Goal: Task Accomplishment & Management: Use online tool/utility

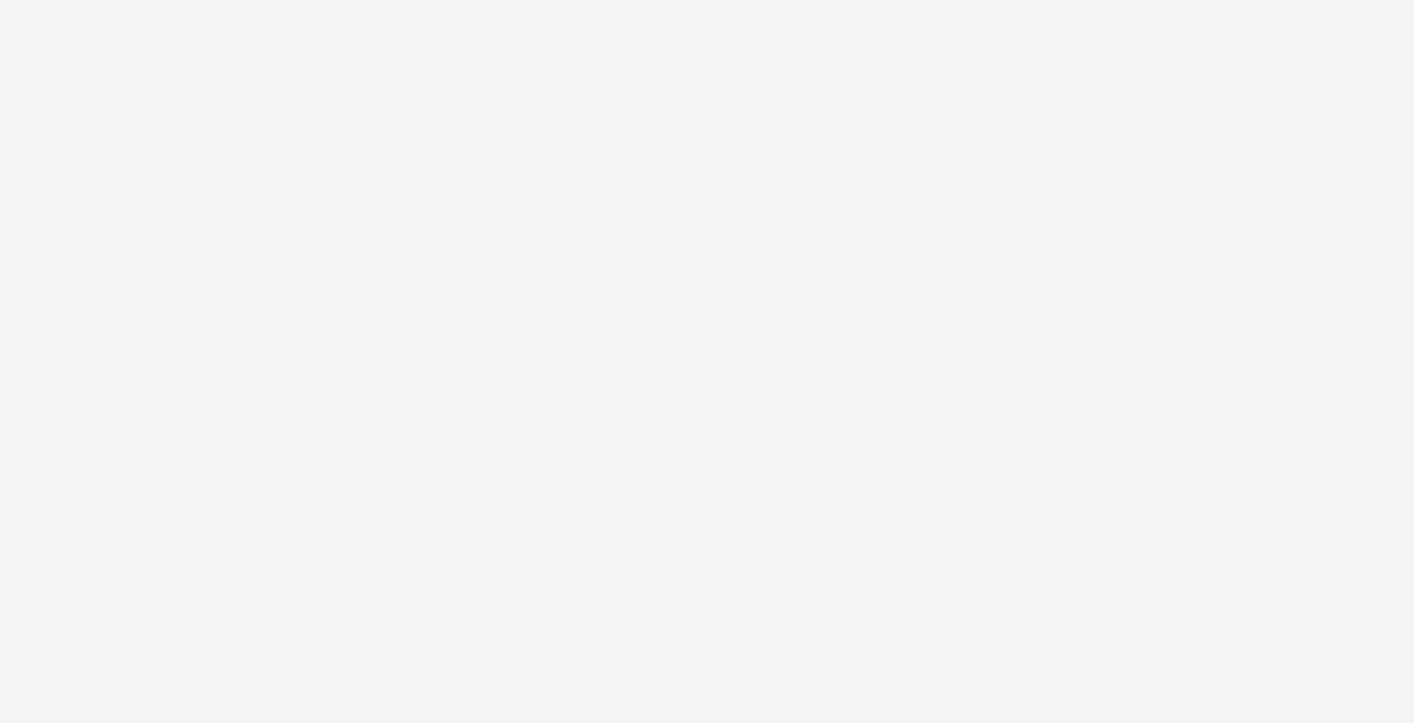
select select "9bcd8e0d-5764-4b89-88fe-b89ee02050ce"
select select "b9dae05b-e3f1-4ff2-954b-b373158465c4"
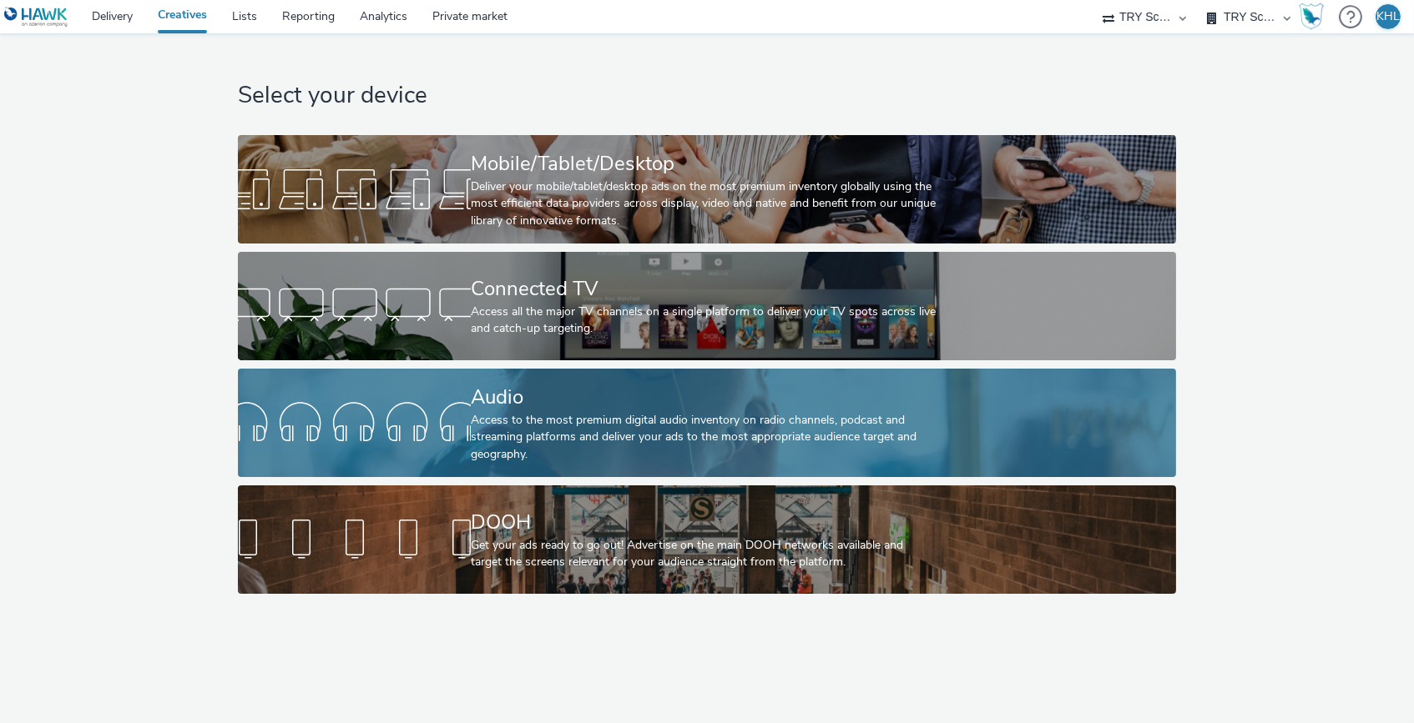
click at [557, 427] on div "Access to the most premium digital audio inventory on radio channels, podcast a…" at bounding box center [704, 437] width 466 height 51
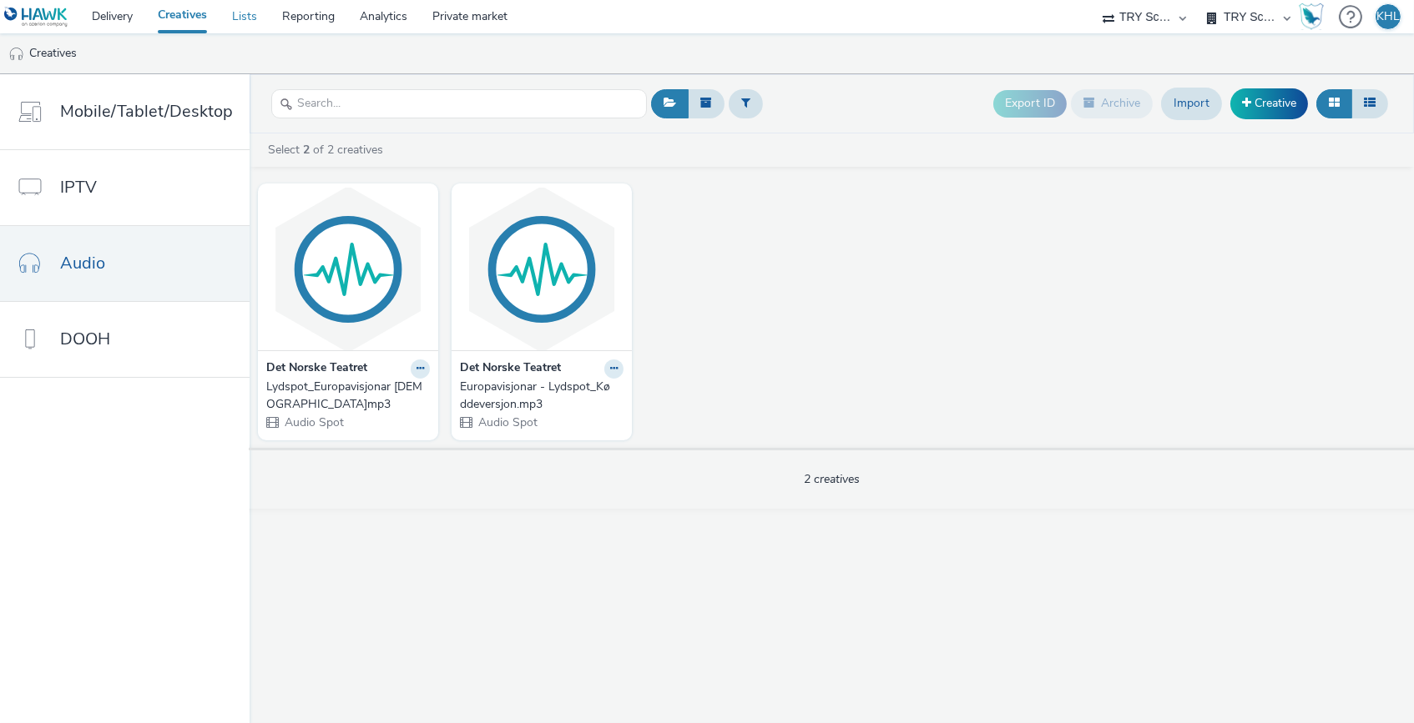
click at [243, 23] on link "Lists" at bounding box center [244, 16] width 50 height 33
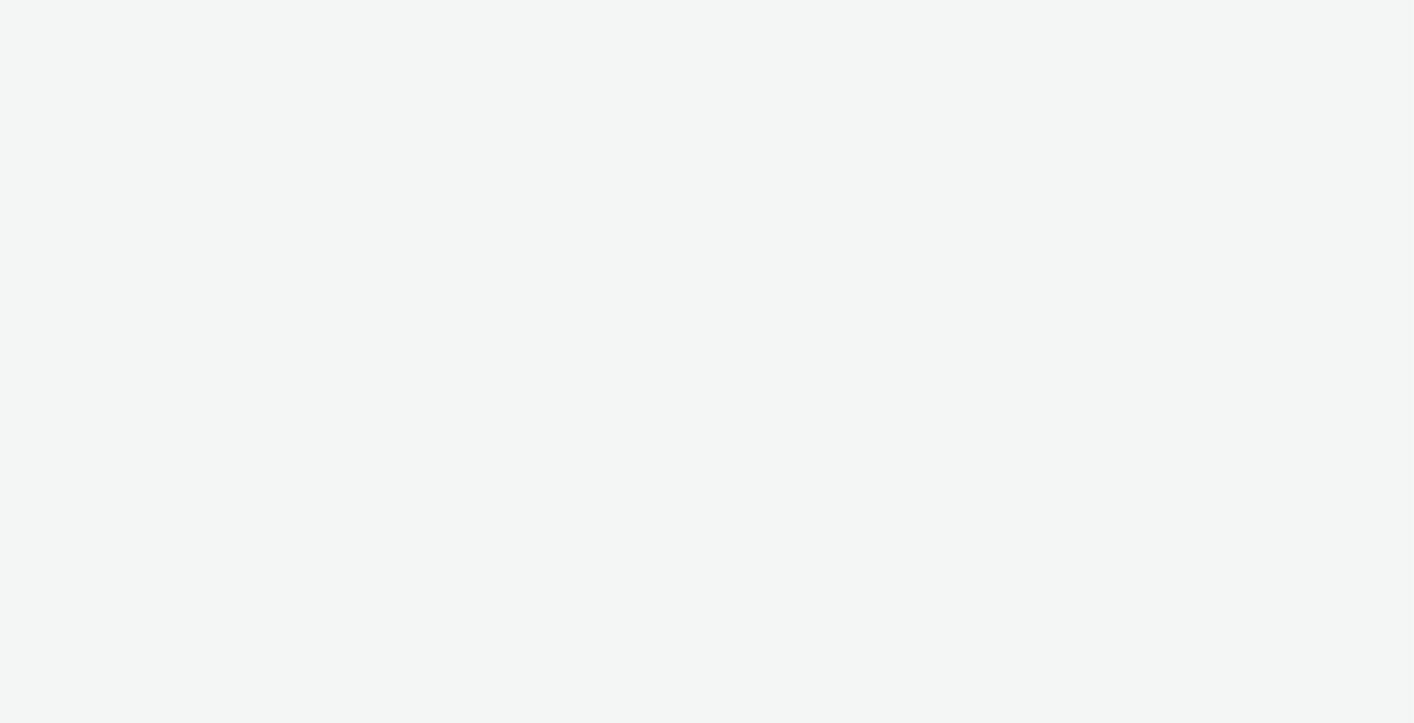
select select "9bcd8e0d-5764-4b89-88fe-b89ee02050ce"
select select "b9dae05b-e3f1-4ff2-954b-b373158465c4"
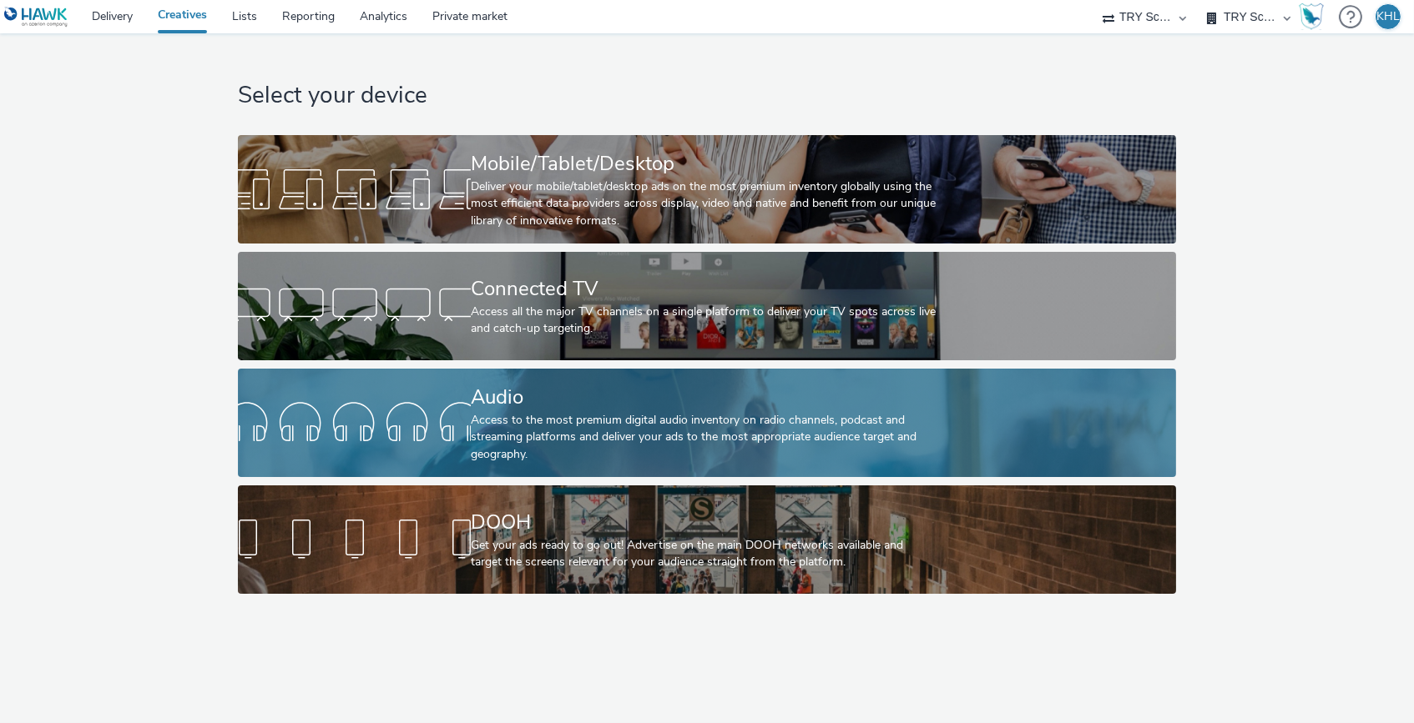
click at [437, 413] on div at bounding box center [354, 422] width 233 height 53
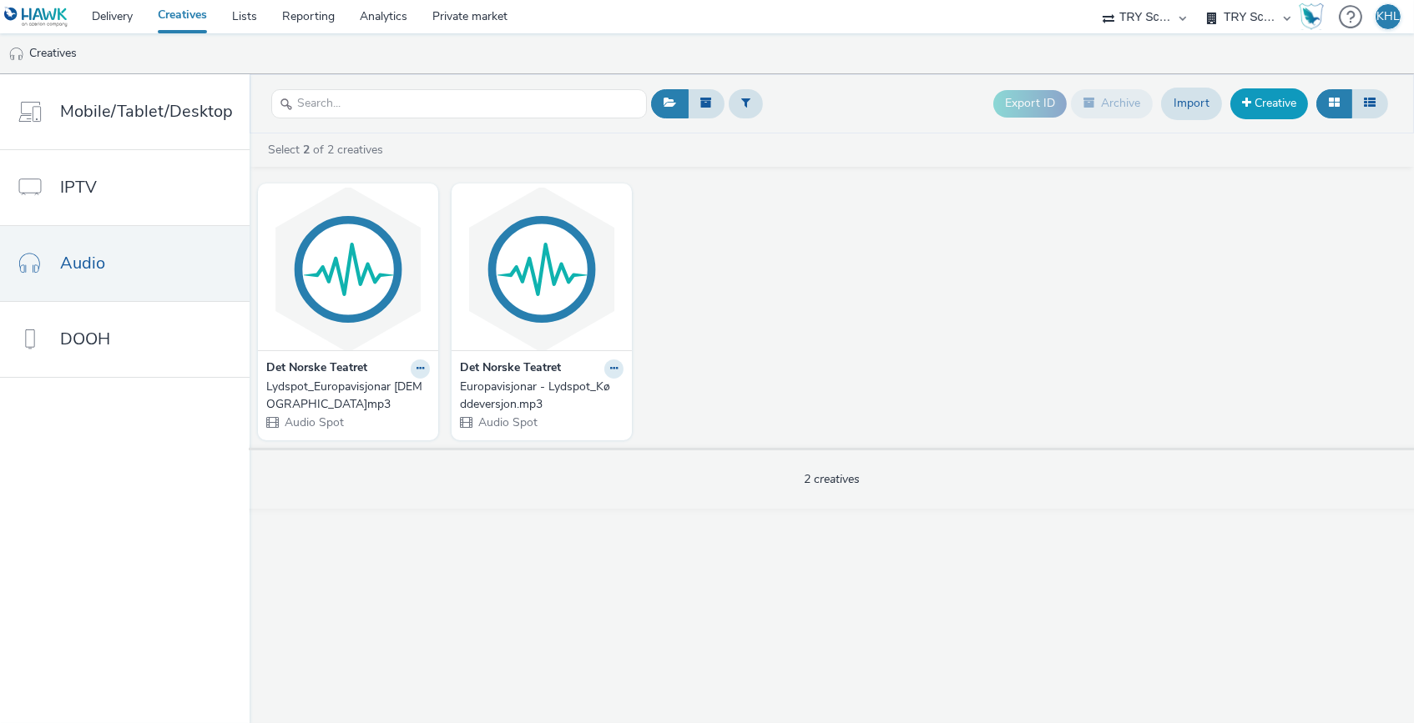
click at [1272, 101] on link "Creative" at bounding box center [1269, 103] width 78 height 30
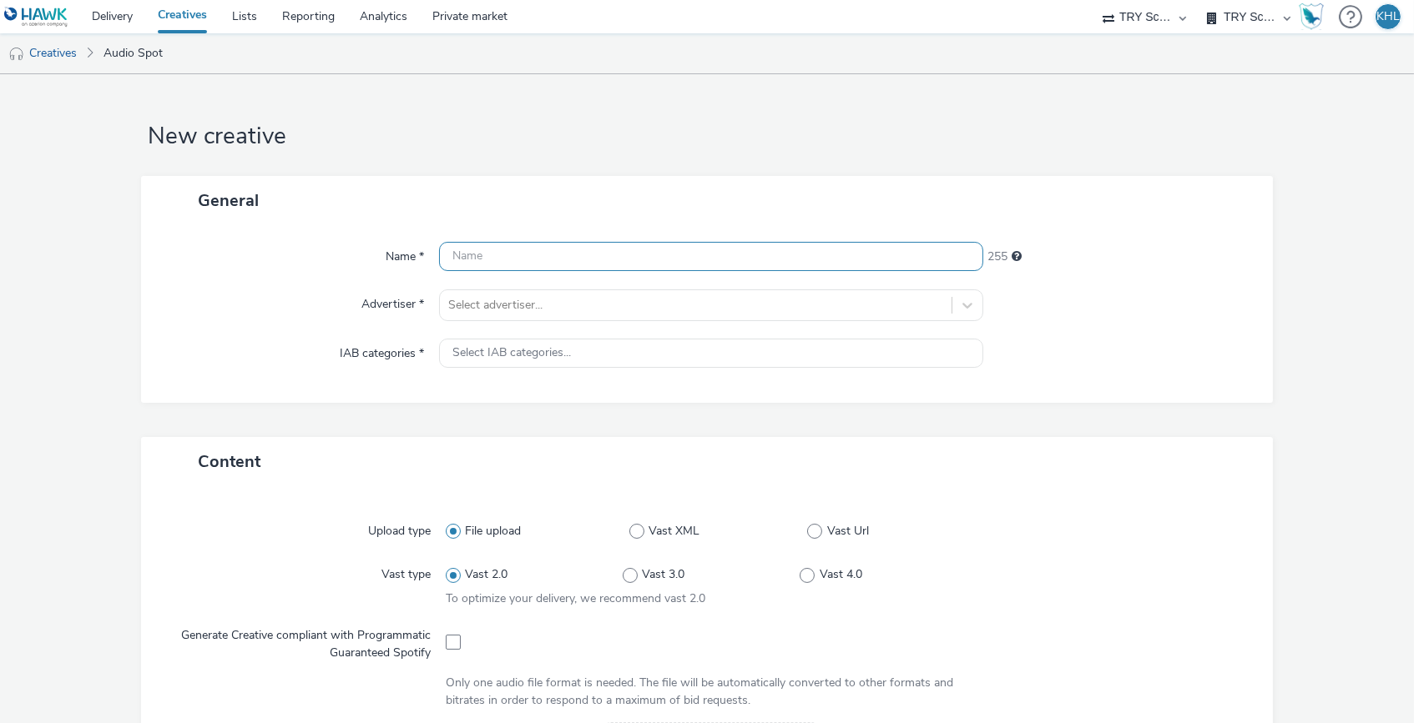
click at [627, 264] on input "text" at bounding box center [711, 256] width 545 height 29
type input "Utdanningsforbundet"
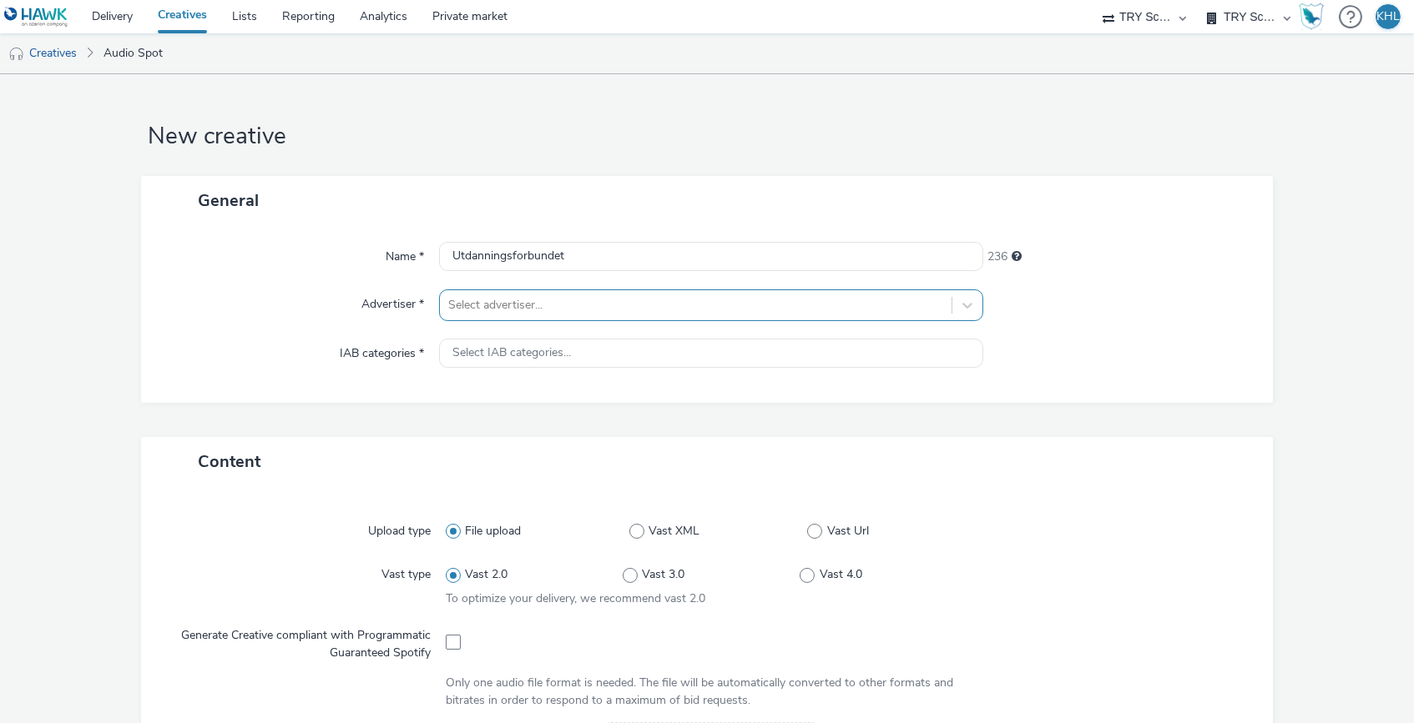
click at [547, 310] on div at bounding box center [696, 305] width 496 height 20
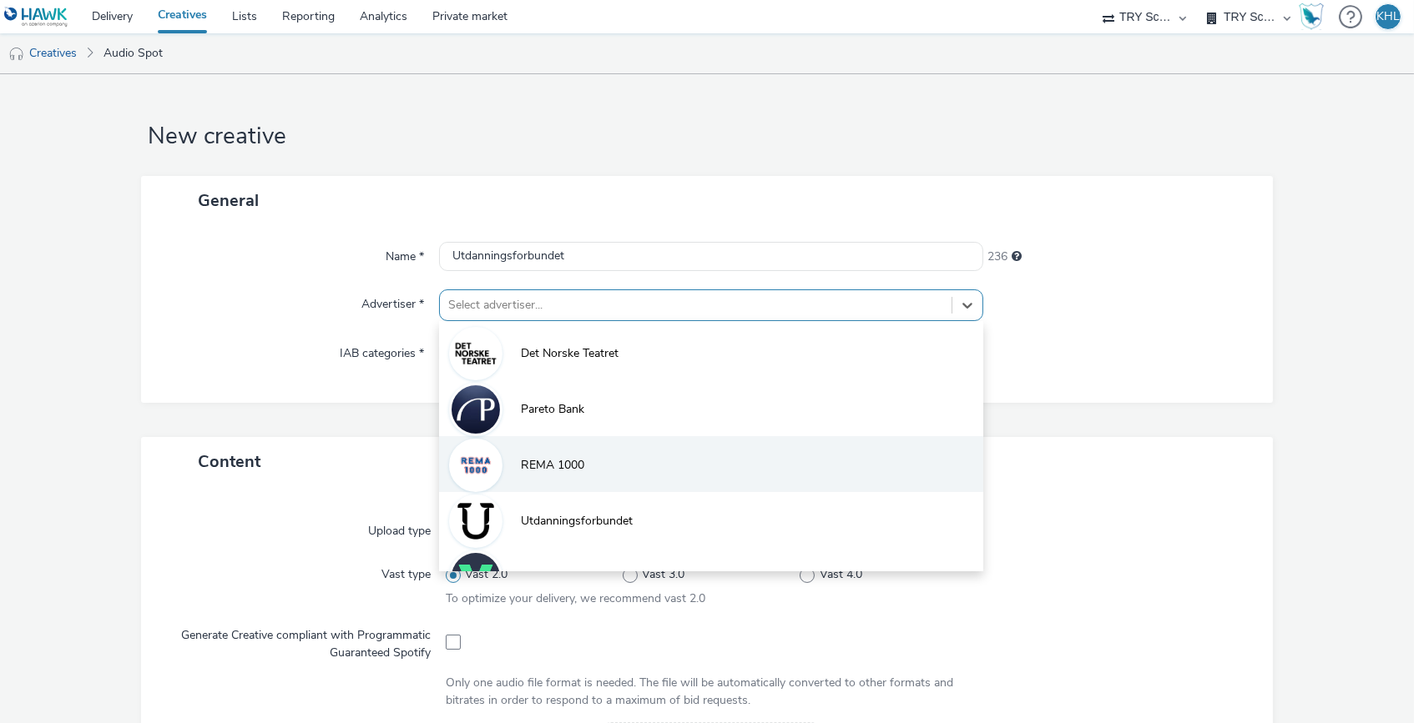
scroll to position [35, 0]
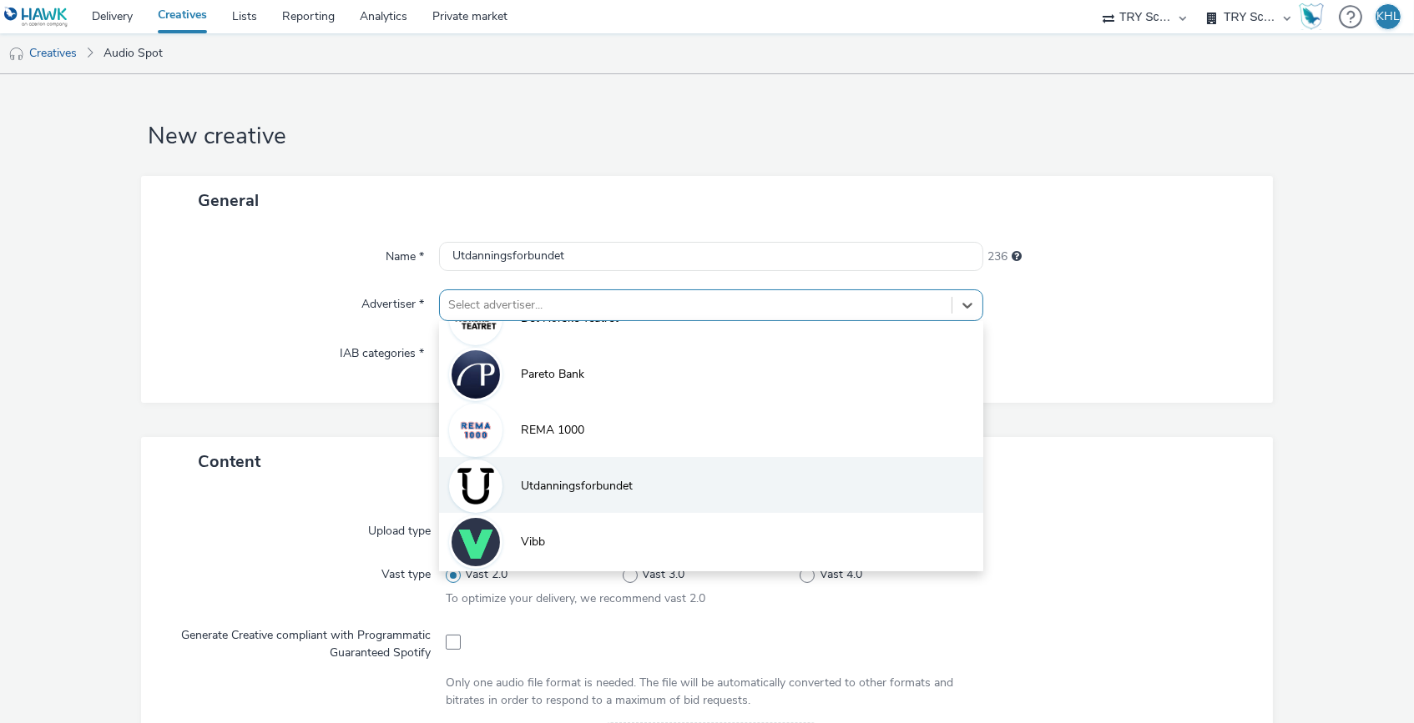
click at [594, 483] on span "Utdanningsforbundet" at bounding box center [577, 486] width 112 height 17
type input "[URL][DOMAIN_NAME]"
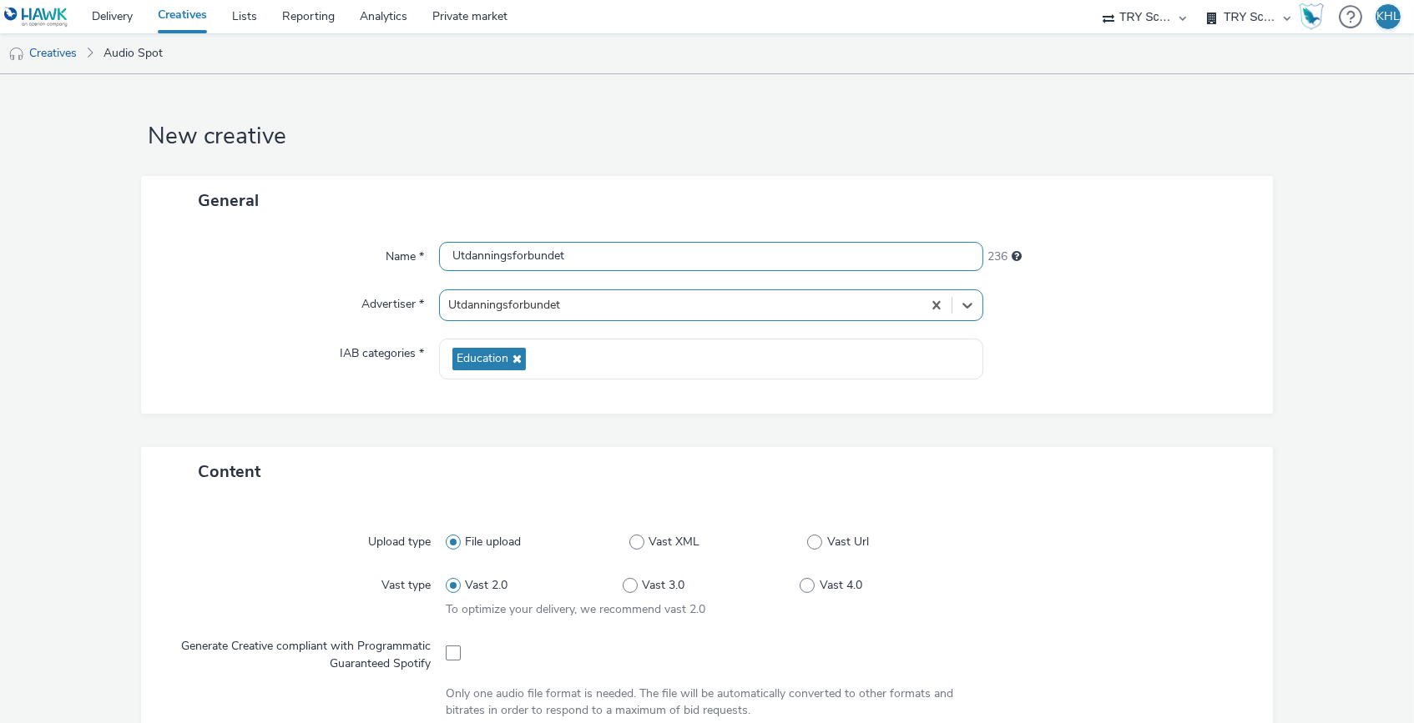
click at [635, 246] on input "Utdanningsforbundet" at bounding box center [711, 256] width 545 height 29
click at [622, 254] on input "Utdanningsforbundet" at bounding box center [711, 256] width 545 height 29
drag, startPoint x: 663, startPoint y: 262, endPoint x: 468, endPoint y: 246, distance: 195.1
click at [468, 246] on input "Utdanningsforbundet_TidOgFritid" at bounding box center [711, 256] width 545 height 29
type input "Tid & fritid"
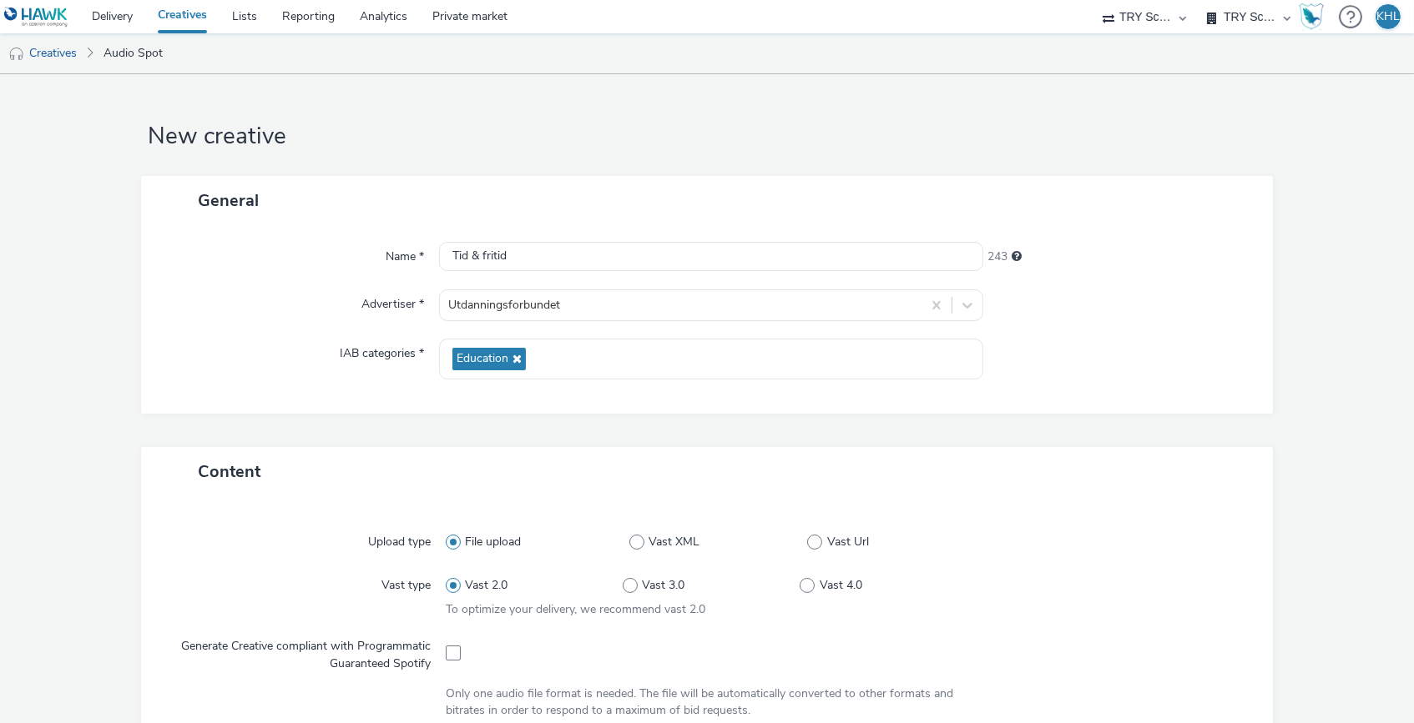
click at [629, 393] on div "Name * Tid & fritid 243 Advertiser * Utdanningsforbundet IAB categories * Educa…" at bounding box center [706, 319] width 1131 height 189
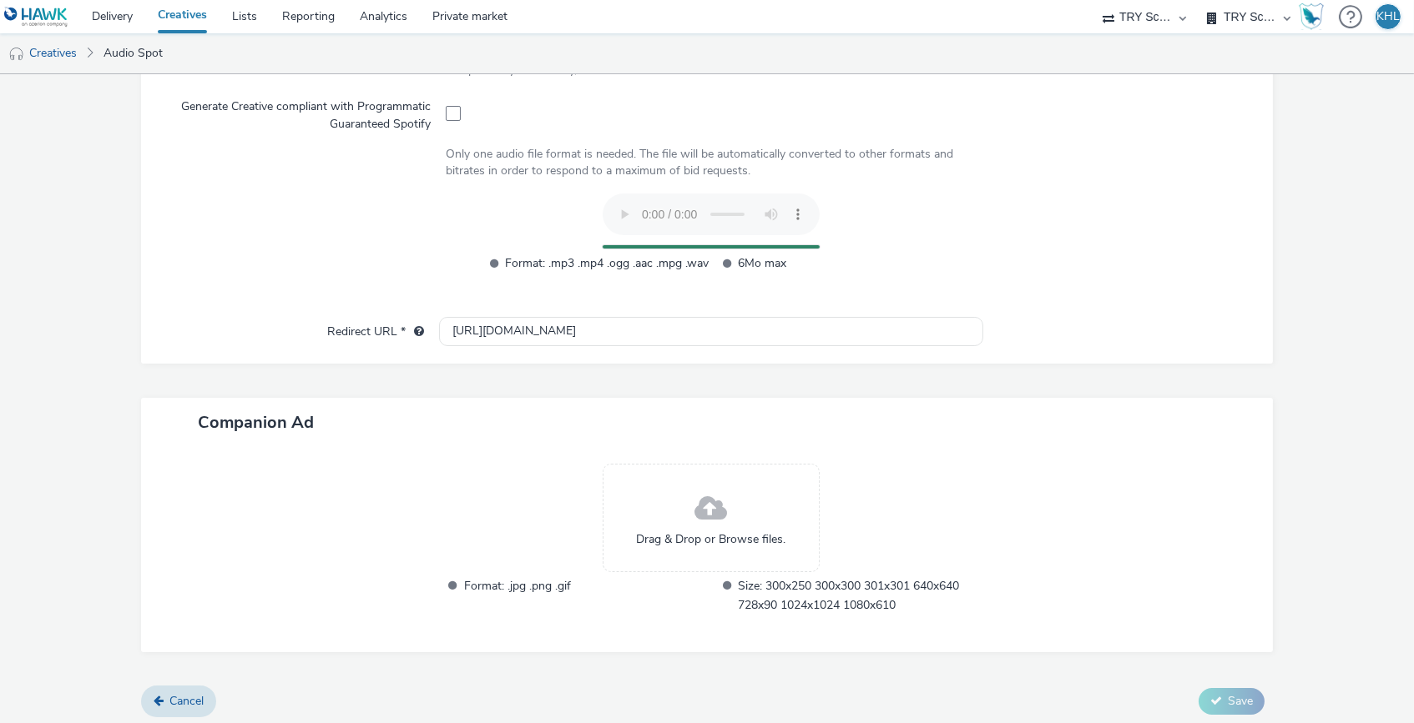
scroll to position [538, 0]
click at [1114, 471] on div at bounding box center [1119, 552] width 272 height 173
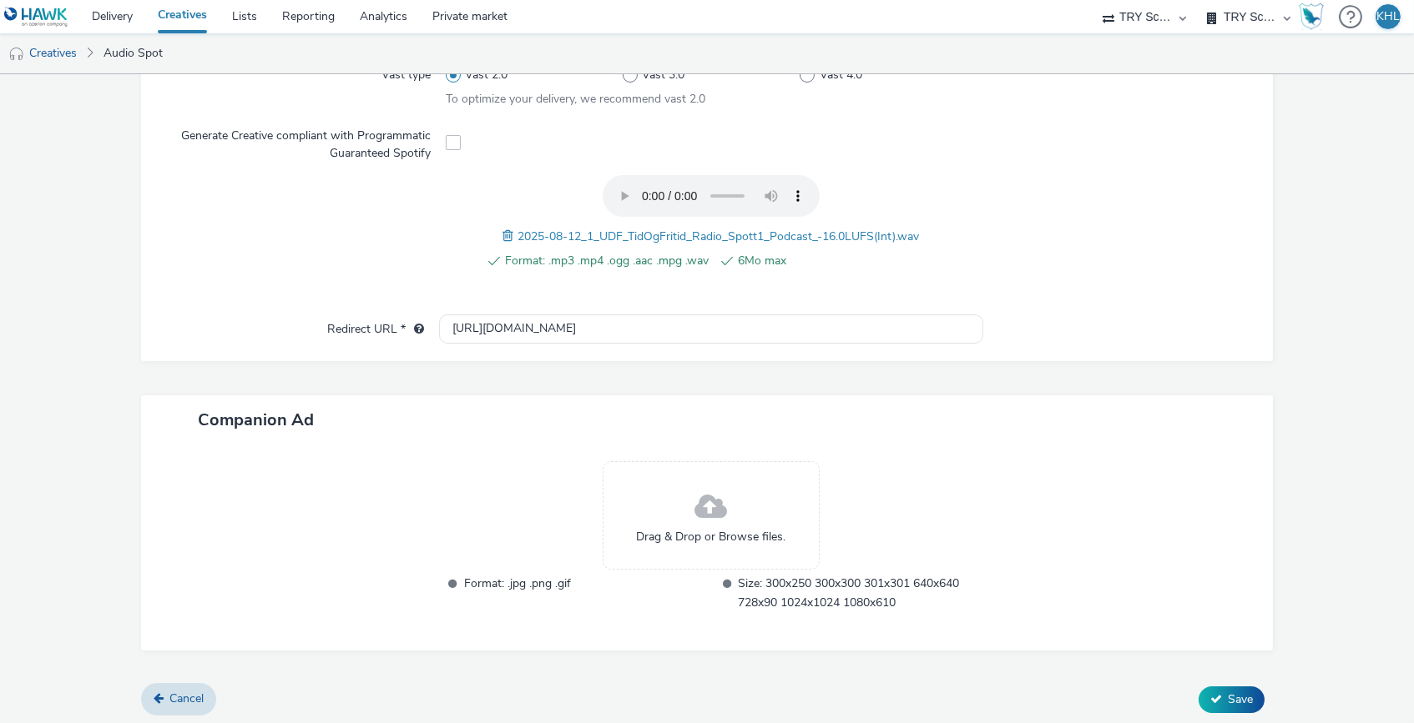
scroll to position [506, 0]
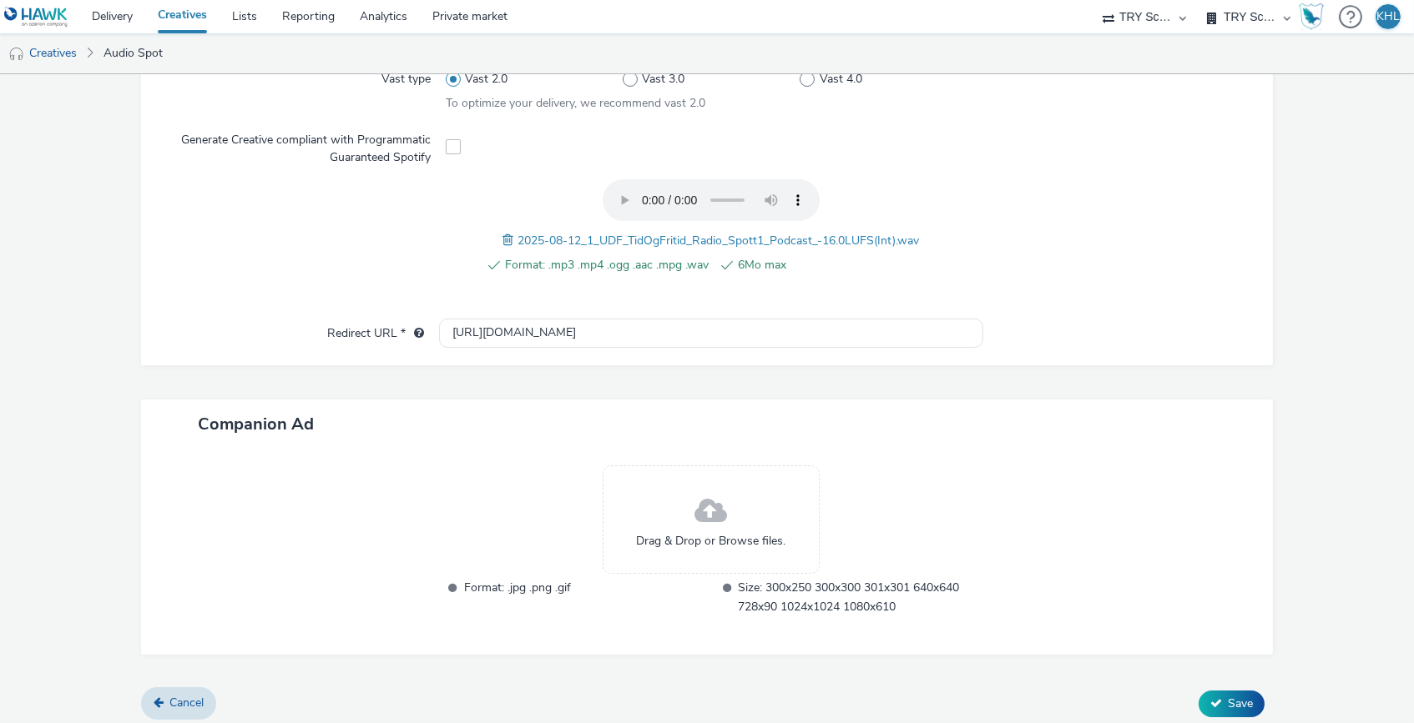
click at [753, 508] on div "Drag & Drop or Browse files." at bounding box center [710, 520] width 217 height 108
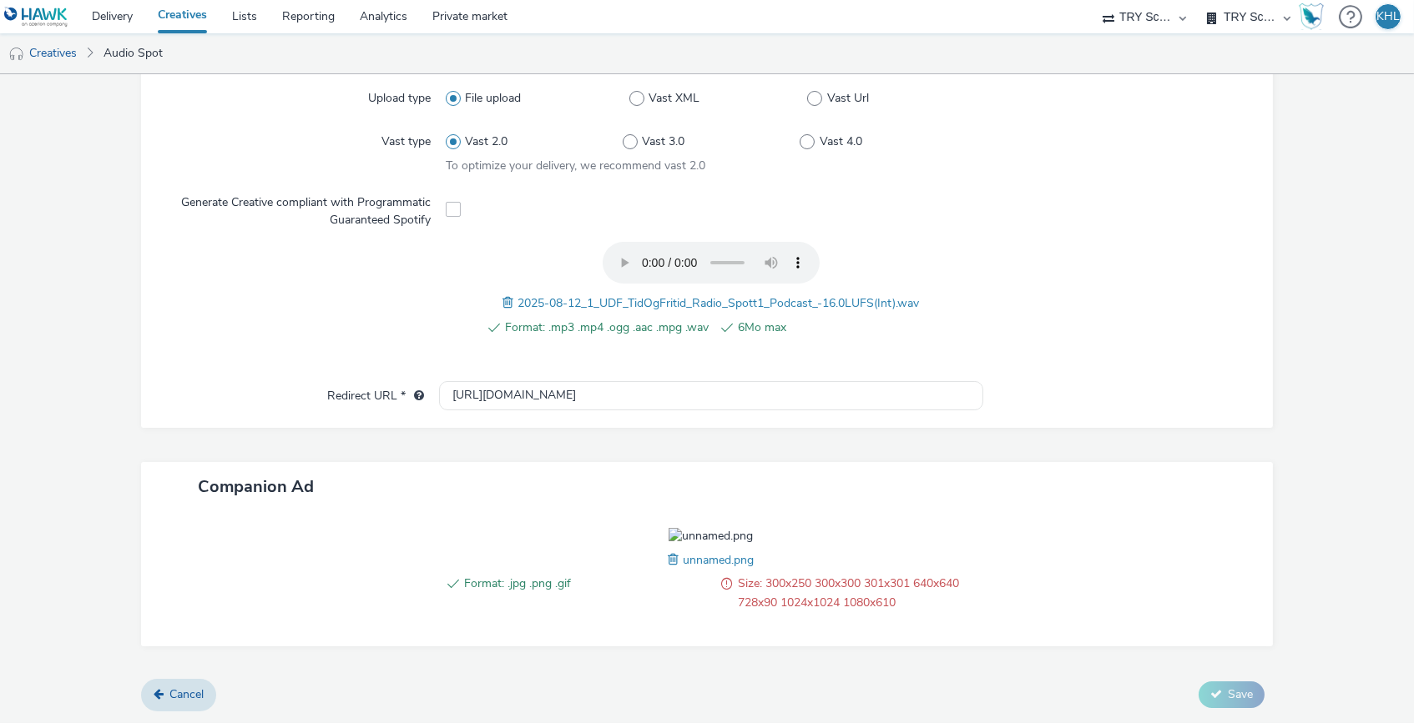
scroll to position [530, 0]
click at [933, 528] on div "Format: .jpg .png .gif Size: 300x250 300x300 301x301 640x640 728x90 1024x1024 1…" at bounding box center [711, 578] width 545 height 101
click at [702, 528] on img at bounding box center [710, 536] width 84 height 17
click at [674, 562] on span at bounding box center [675, 560] width 15 height 18
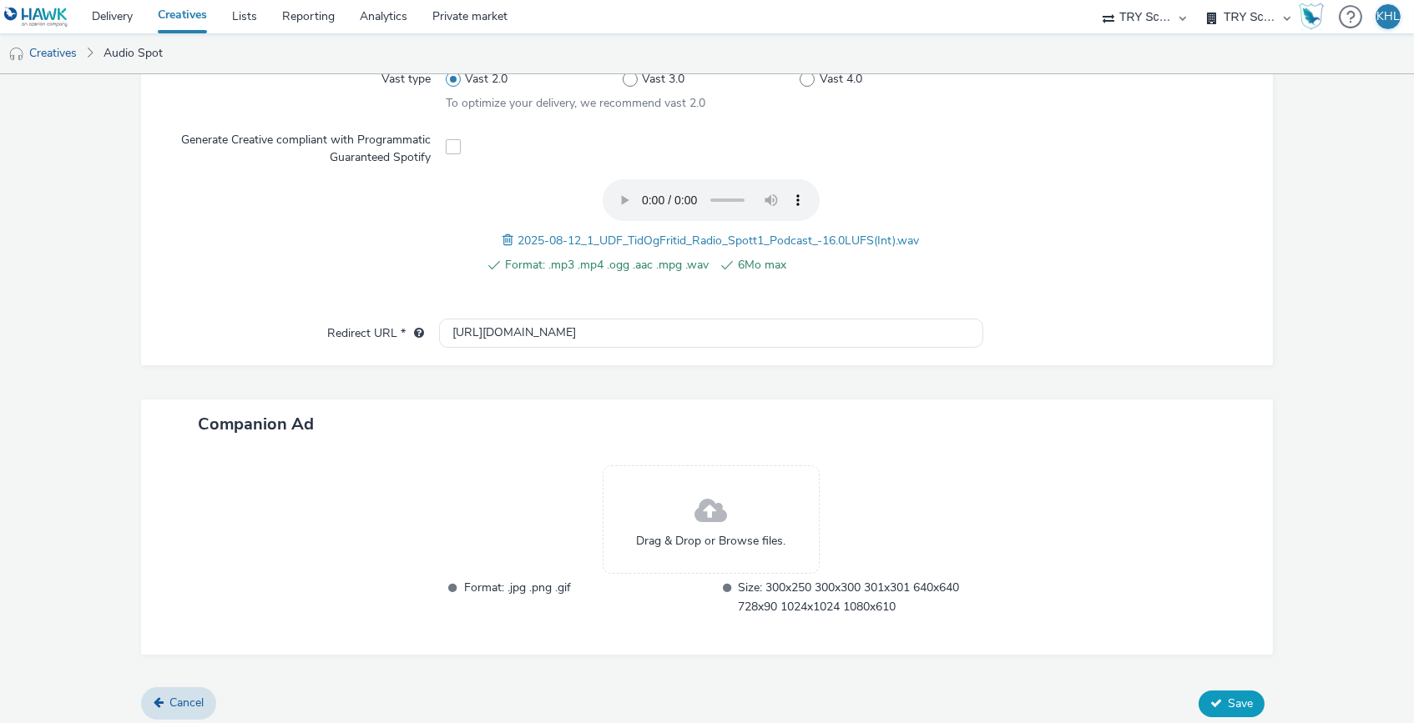
click at [1224, 702] on button "Save" at bounding box center [1231, 704] width 66 height 27
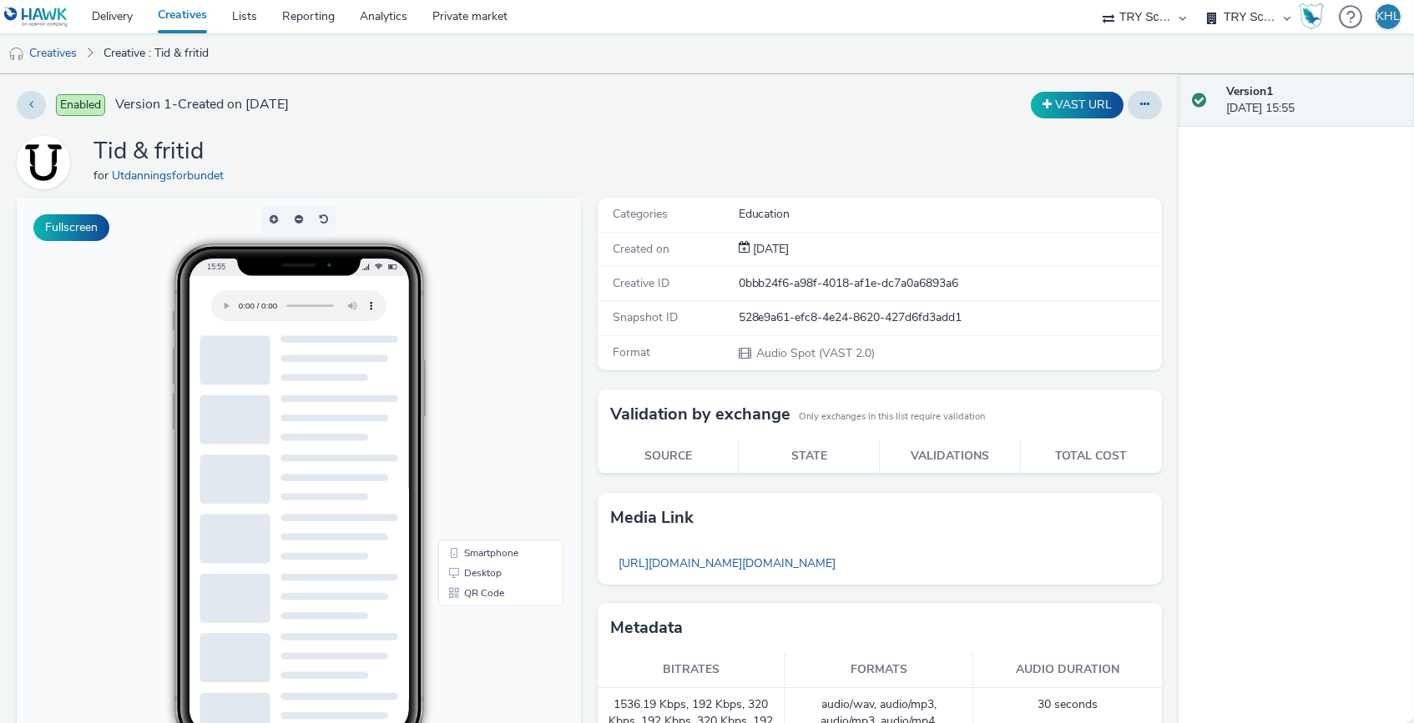
click at [236, 300] on audio at bounding box center [298, 306] width 175 height 32
click at [134, 23] on link "Delivery" at bounding box center [112, 16] width 66 height 33
